Goal: Task Accomplishment & Management: Manage account settings

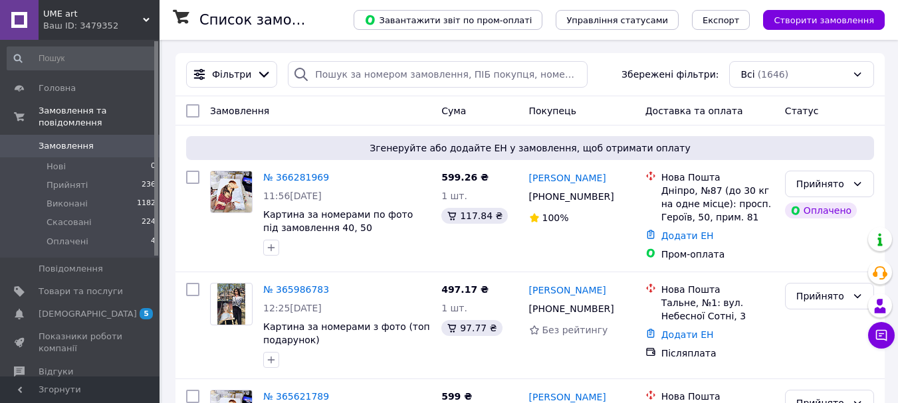
scroll to position [52, 0]
click at [306, 175] on link "№ 366281969" at bounding box center [296, 177] width 66 height 11
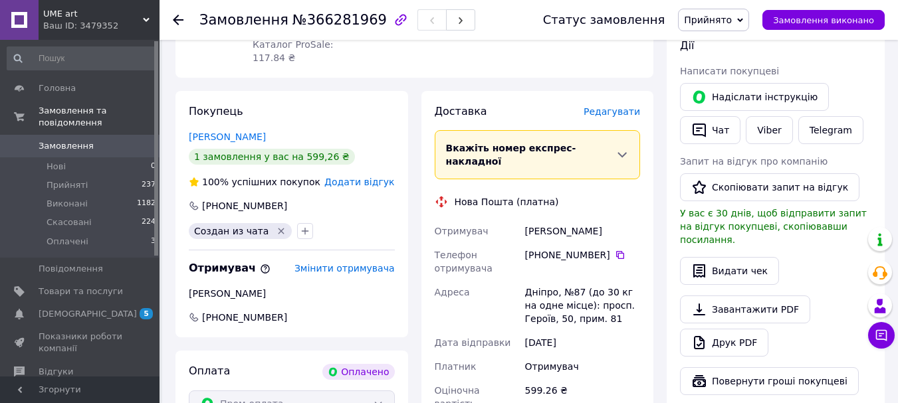
scroll to position [624, 0]
click at [615, 249] on icon at bounding box center [620, 254] width 11 height 11
drag, startPoint x: 526, startPoint y: 179, endPoint x: 600, endPoint y: 178, distance: 74.4
click at [600, 219] on div "Кушнір Григорій" at bounding box center [582, 231] width 120 height 24
copy div "Кушнір Григорій"
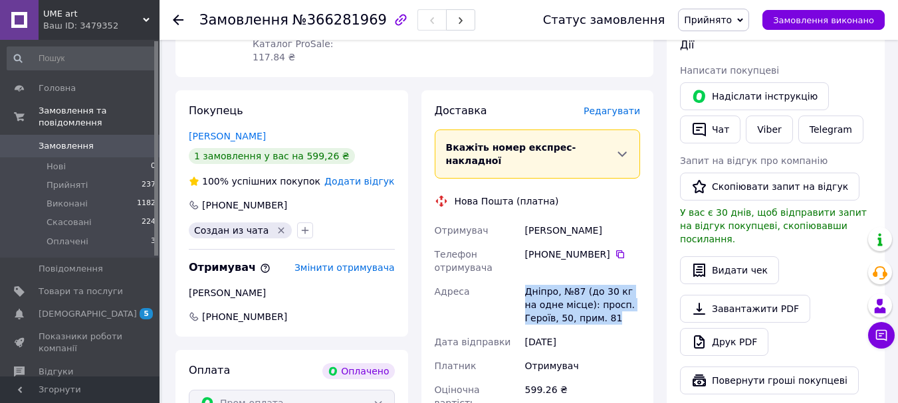
drag, startPoint x: 525, startPoint y: 238, endPoint x: 578, endPoint y: 262, distance: 58.3
click at [578, 280] on div "Дніпро, №87 (до 30 кг на одне місце): просп. Героїв, 50, прим. 81" at bounding box center [582, 305] width 120 height 51
copy div "Дніпро, №87 (до 30 кг на одне місце): просп. Героїв, 50, прим. 81"
drag, startPoint x: 243, startPoint y: 99, endPoint x: 299, endPoint y: 96, distance: 56.6
click at [300, 130] on div "Герасименко Юлія" at bounding box center [292, 136] width 206 height 13
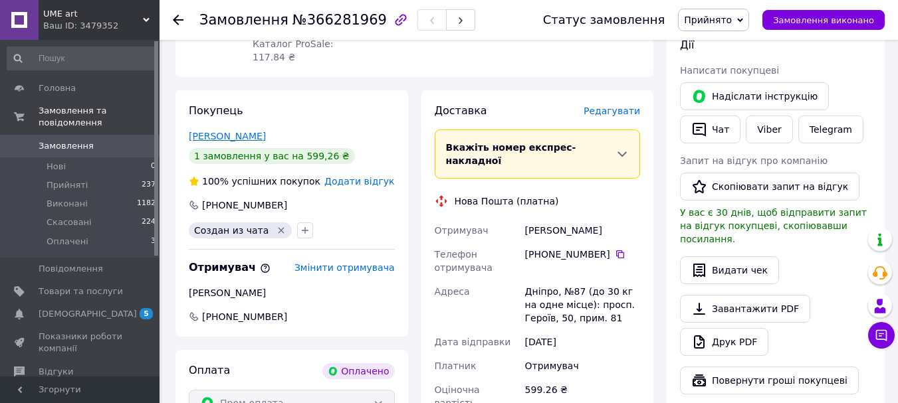
drag, startPoint x: 260, startPoint y: 99, endPoint x: 189, endPoint y: 96, distance: 70.5
click at [189, 130] on div "Герасименко Юлія" at bounding box center [292, 136] width 206 height 13
copy link "Герасименко Юлія"
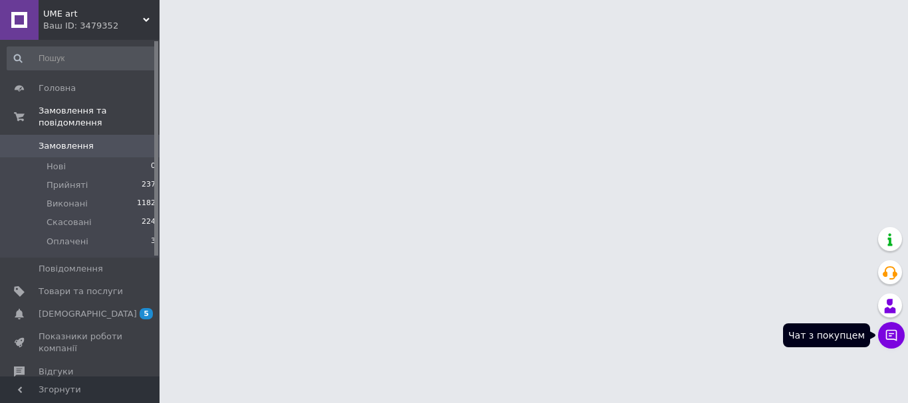
click at [888, 335] on button "Чат з покупцем" at bounding box center [891, 335] width 27 height 27
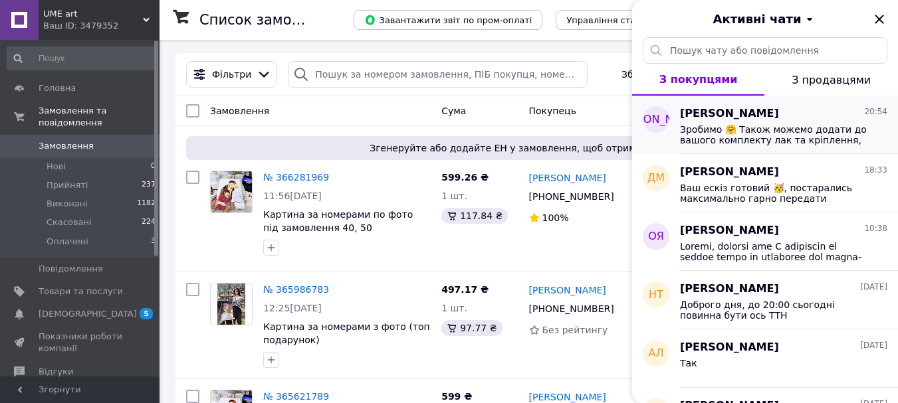
click at [832, 138] on span "Зробимо 🤗 Також можемо додати до вашого комплекту лак та кріплення, завдяки яки…" at bounding box center [774, 134] width 189 height 21
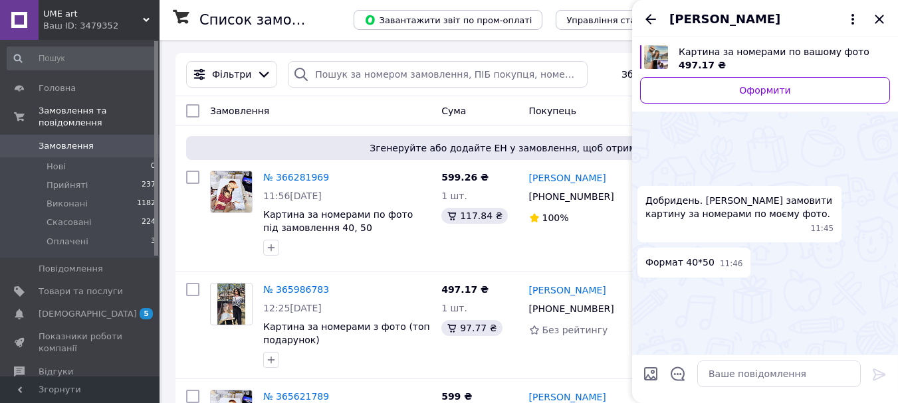
scroll to position [1502, 0]
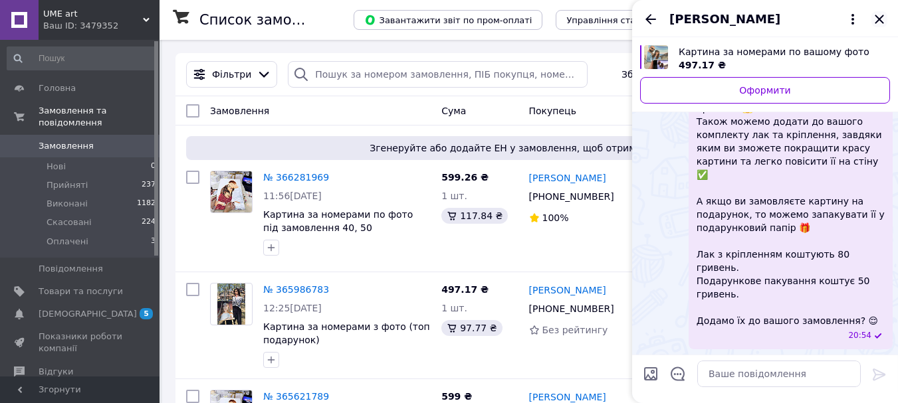
click at [880, 17] on icon "Закрити" at bounding box center [879, 19] width 16 height 16
